Goal: Obtain resource: Download file/media

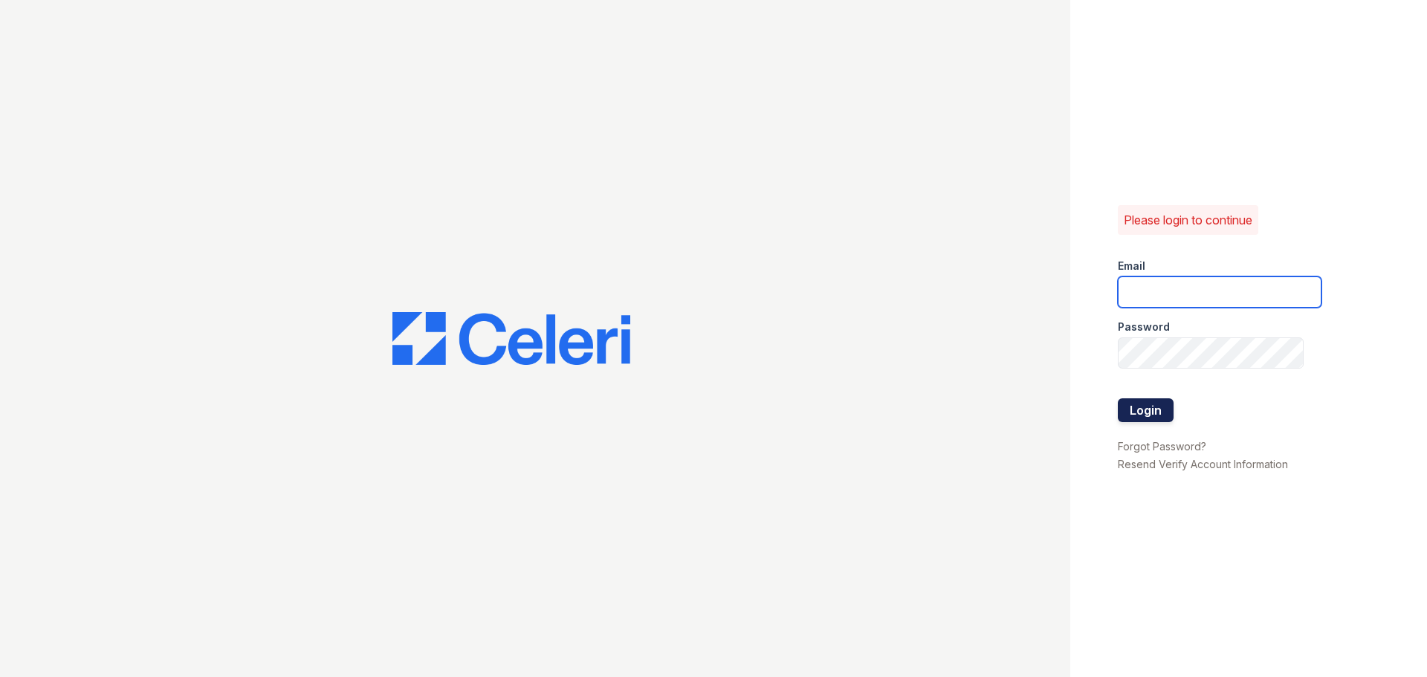
type input "ASzwajkowski@trinity-pm.com"
click at [1160, 415] on button "Login" at bounding box center [1146, 410] width 56 height 24
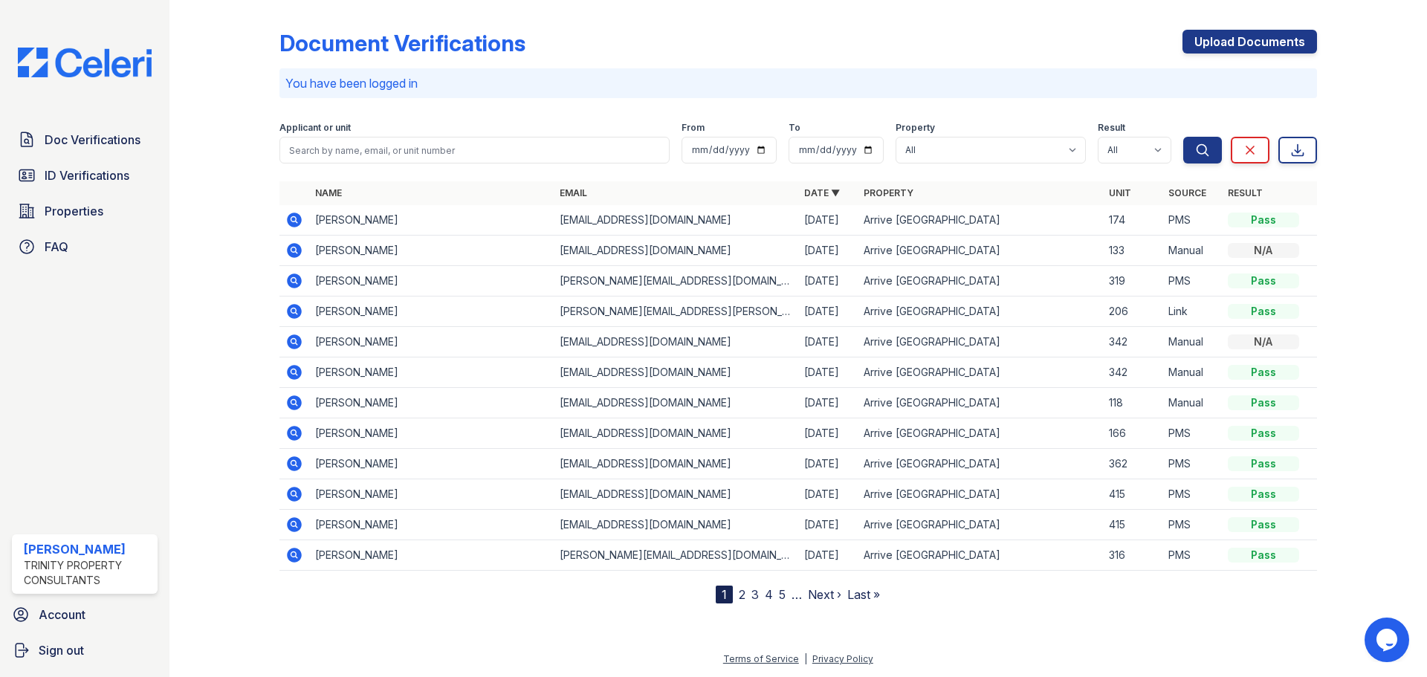
click at [289, 220] on icon at bounding box center [294, 220] width 15 height 15
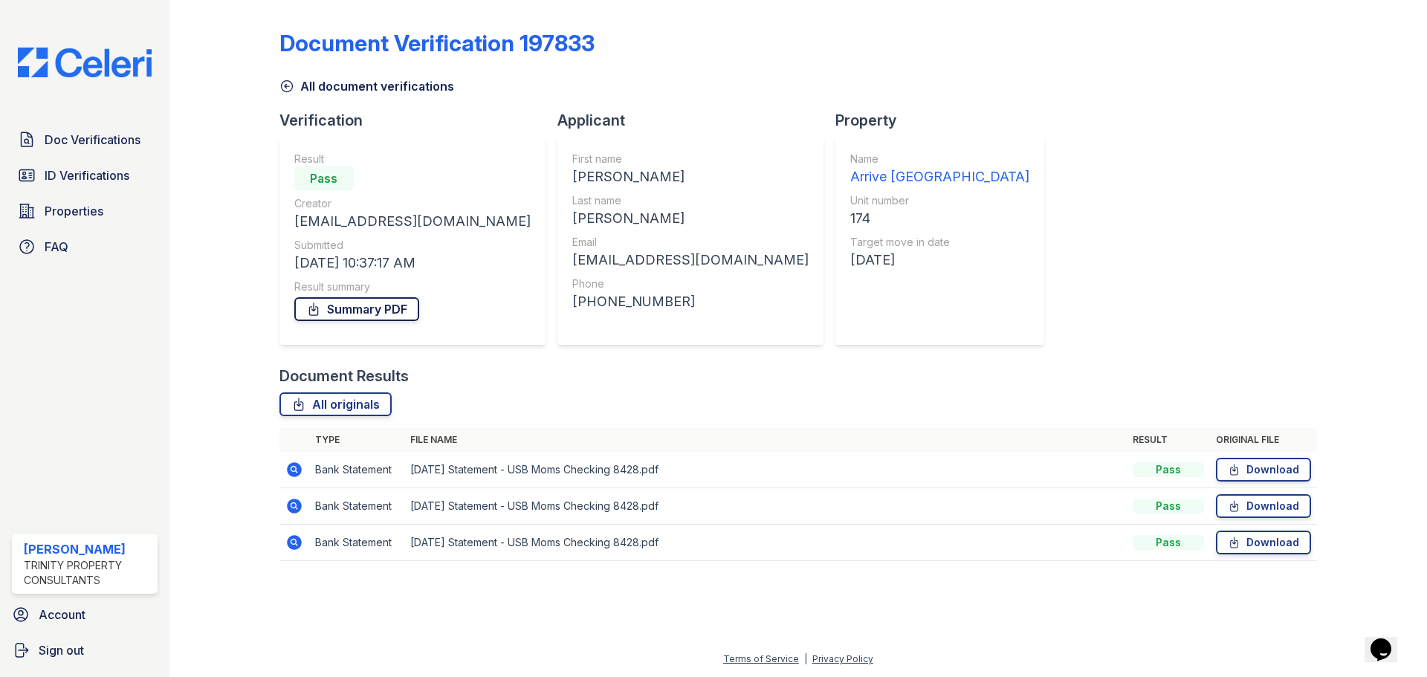
click at [305, 312] on link "Summary PDF" at bounding box center [356, 309] width 125 height 24
click at [82, 174] on span "ID Verifications" at bounding box center [87, 176] width 85 height 18
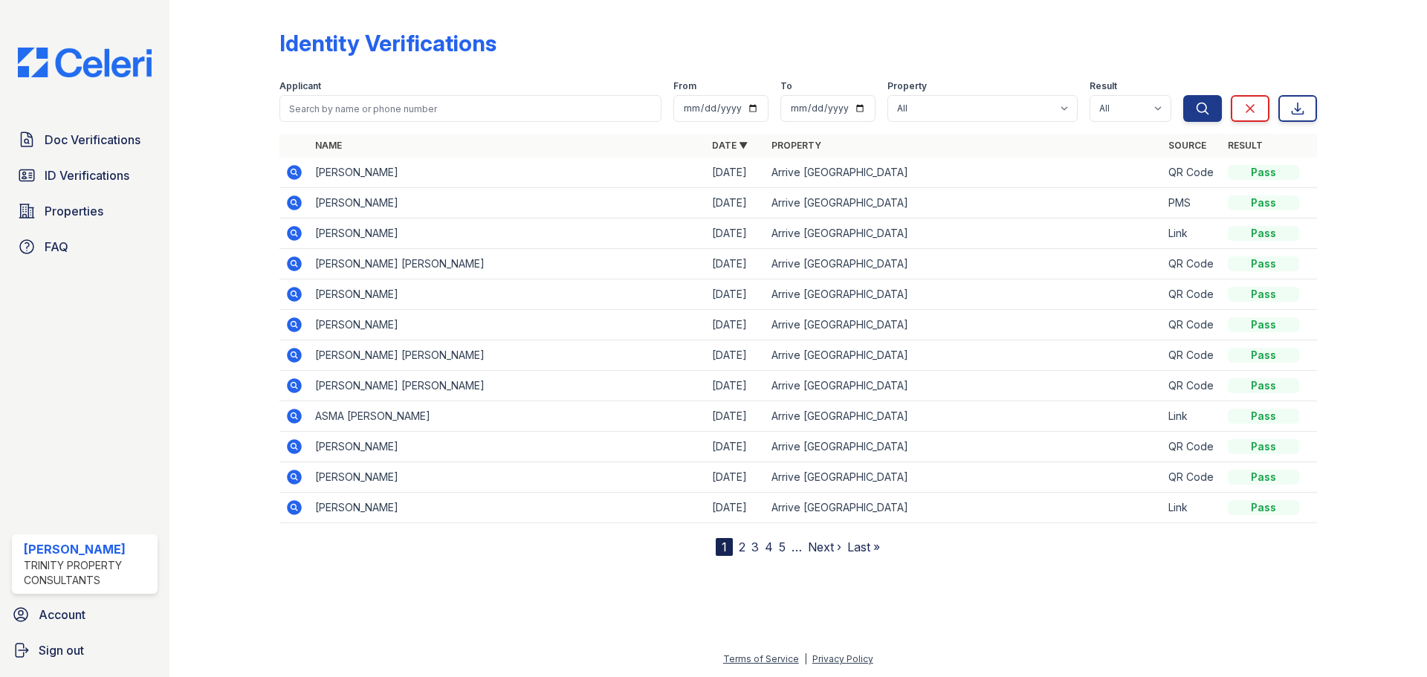
click at [292, 200] on icon at bounding box center [294, 203] width 18 height 18
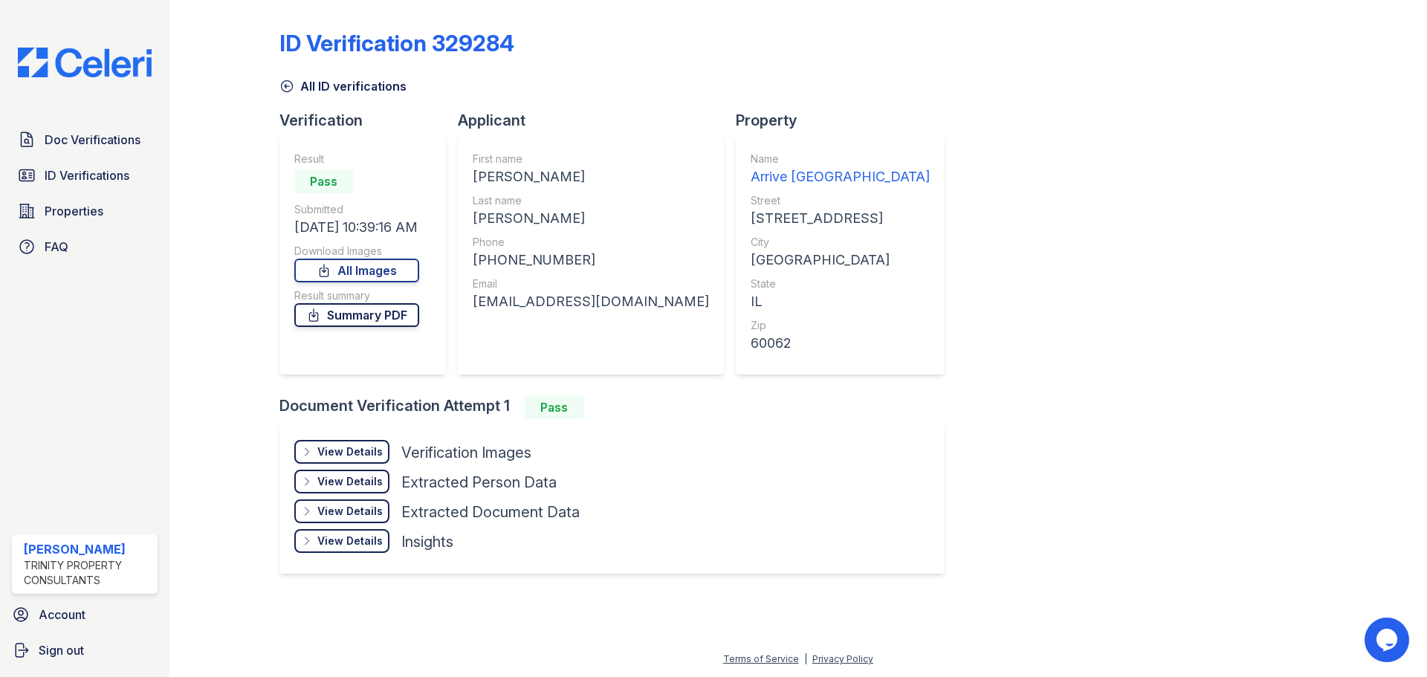
click at [336, 318] on link "Summary PDF" at bounding box center [356, 315] width 125 height 24
click at [113, 149] on span "Doc Verifications" at bounding box center [93, 140] width 96 height 18
